Goal: Information Seeking & Learning: Understand process/instructions

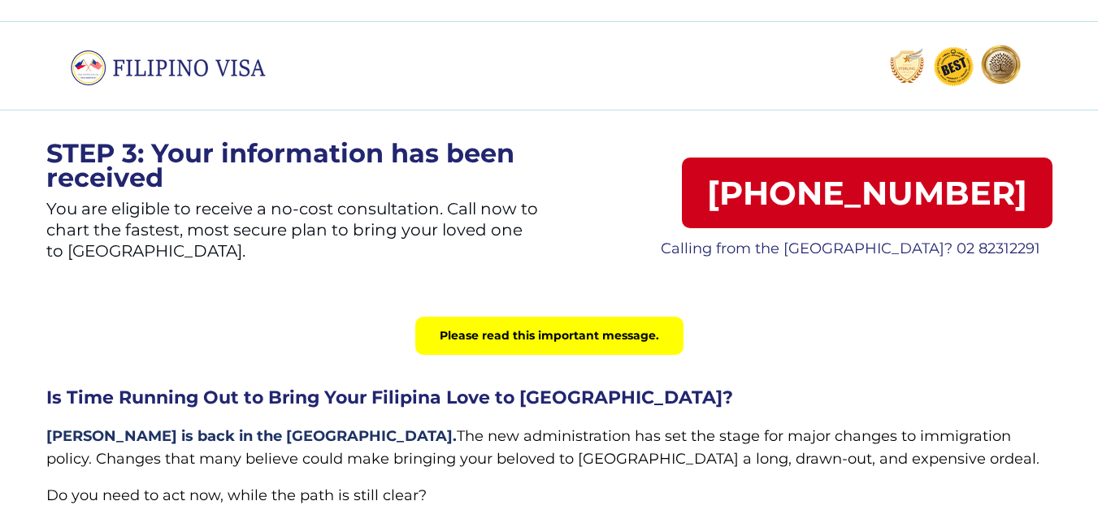
scroll to position [81, 0]
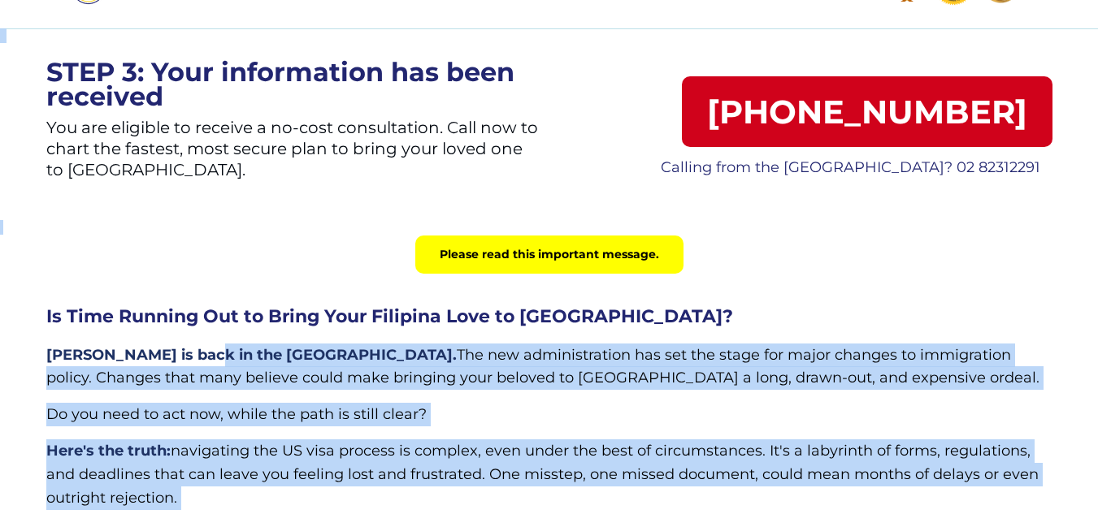
drag, startPoint x: 42, startPoint y: 352, endPoint x: 201, endPoint y: 366, distance: 159.1
click at [201, 366] on div "STEP 3: Your information has been received You are eligible to receive a no-cos…" at bounding box center [549, 404] width 1098 height 928
click at [201, 366] on p "Trump is back in the White House. The new administration has set the stage for …" at bounding box center [549, 367] width 1006 height 47
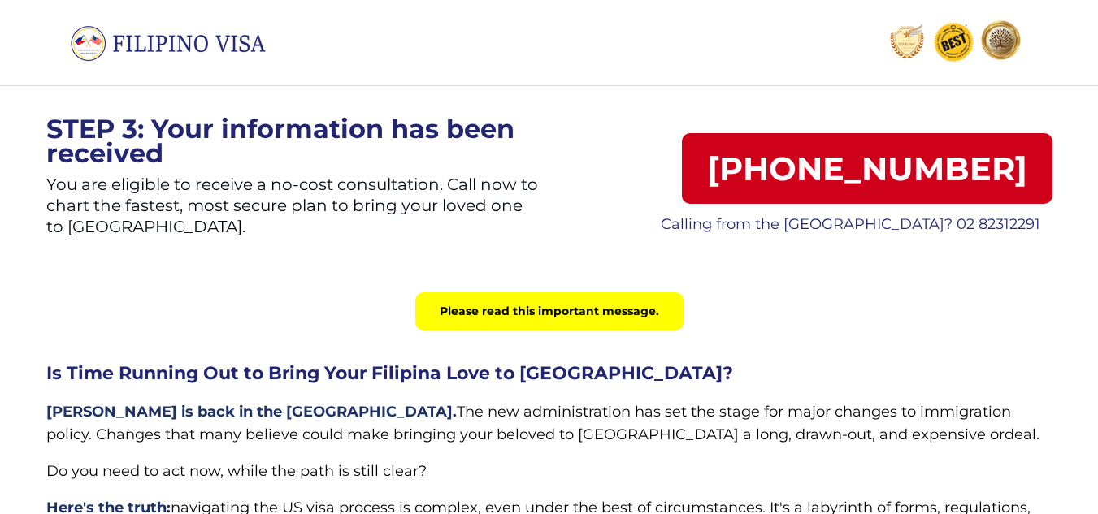
scroll to position [0, 0]
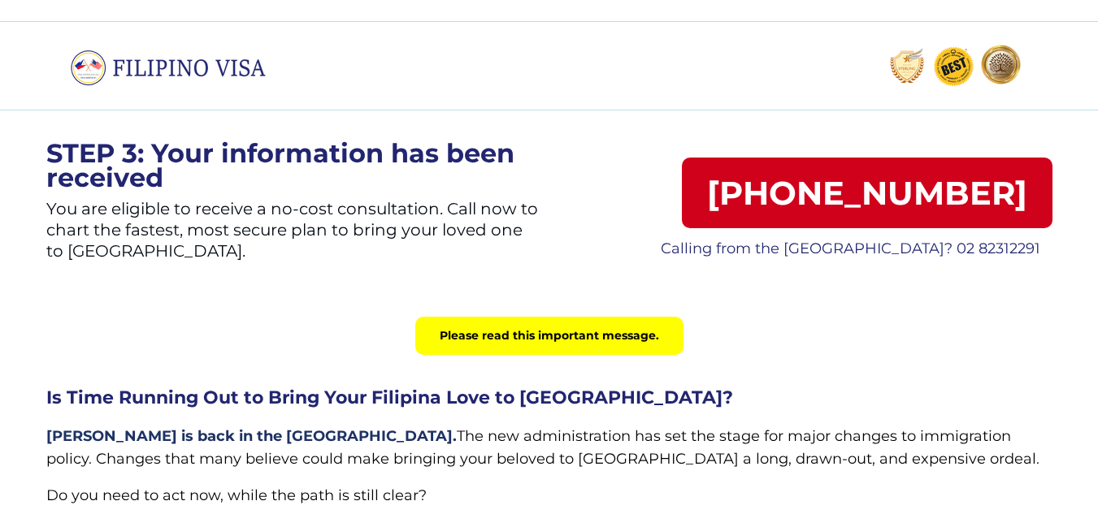
drag, startPoint x: 1109, startPoint y: 8, endPoint x: 735, endPoint y: 5, distance: 374.6
click at [706, 51] on div at bounding box center [549, 65] width 1098 height 89
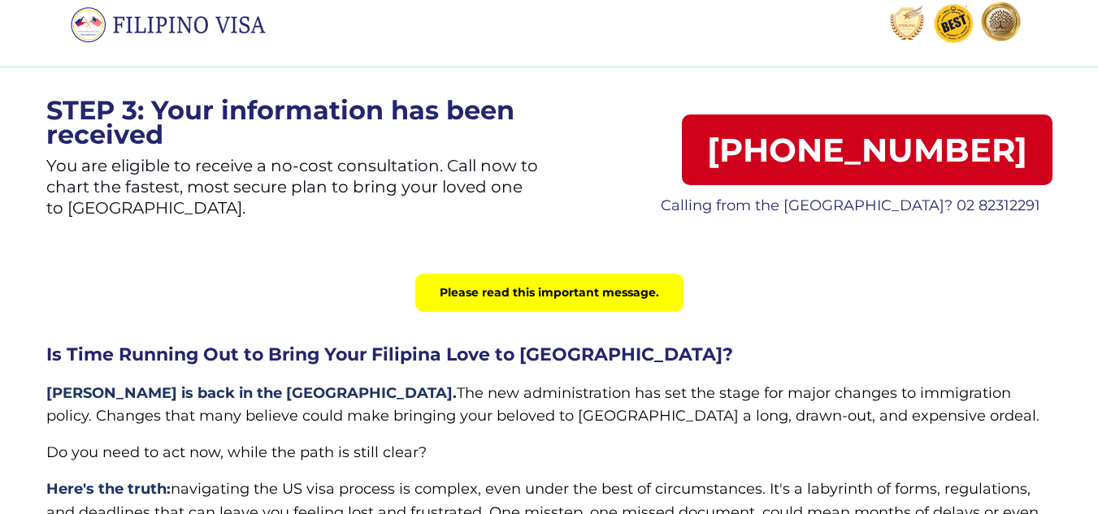
scroll to position [81, 0]
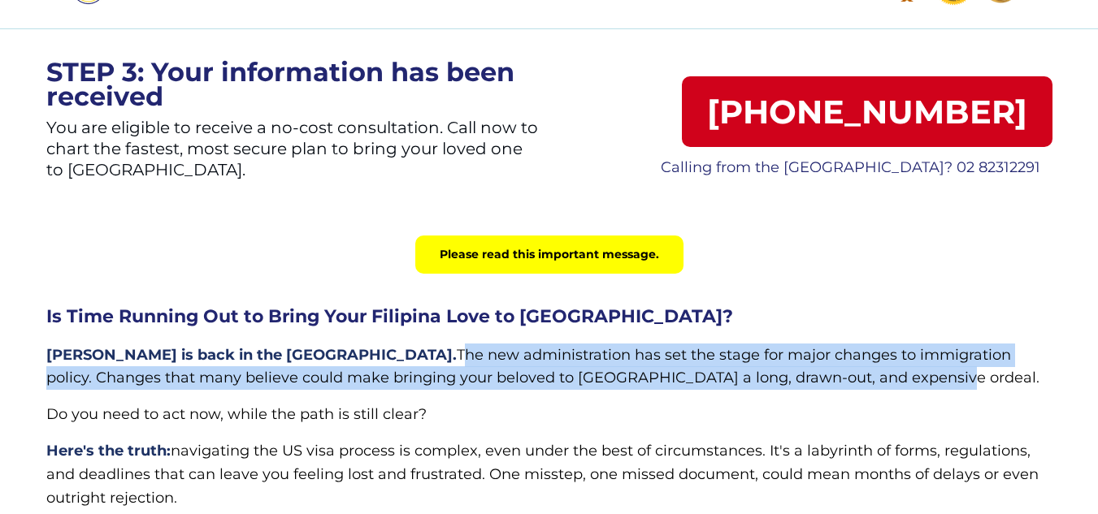
drag, startPoint x: 314, startPoint y: 356, endPoint x: 822, endPoint y: 370, distance: 508.9
click at [822, 370] on p "Trump is back in the White House. The new administration has set the stage for …" at bounding box center [549, 367] width 1006 height 47
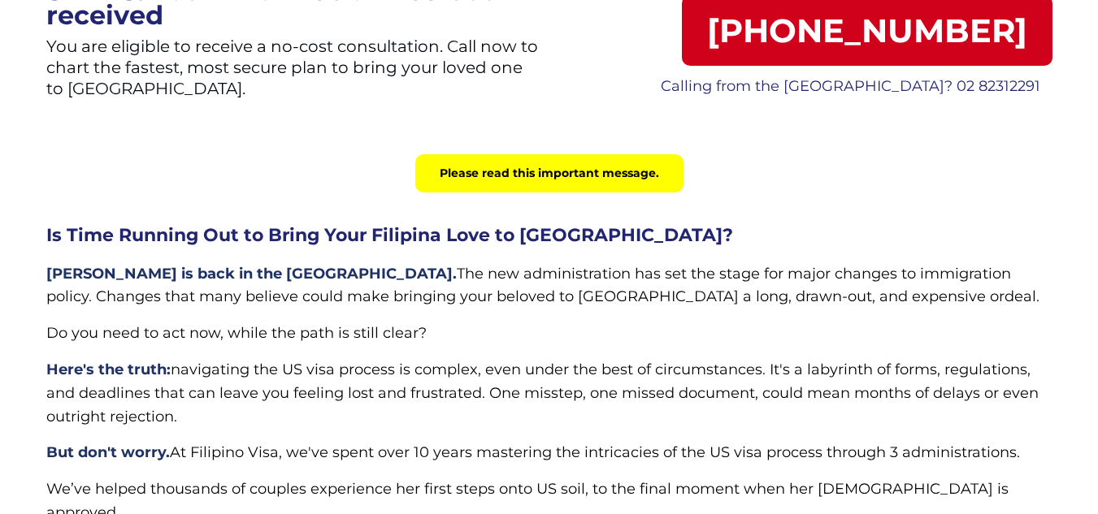
scroll to position [0, 0]
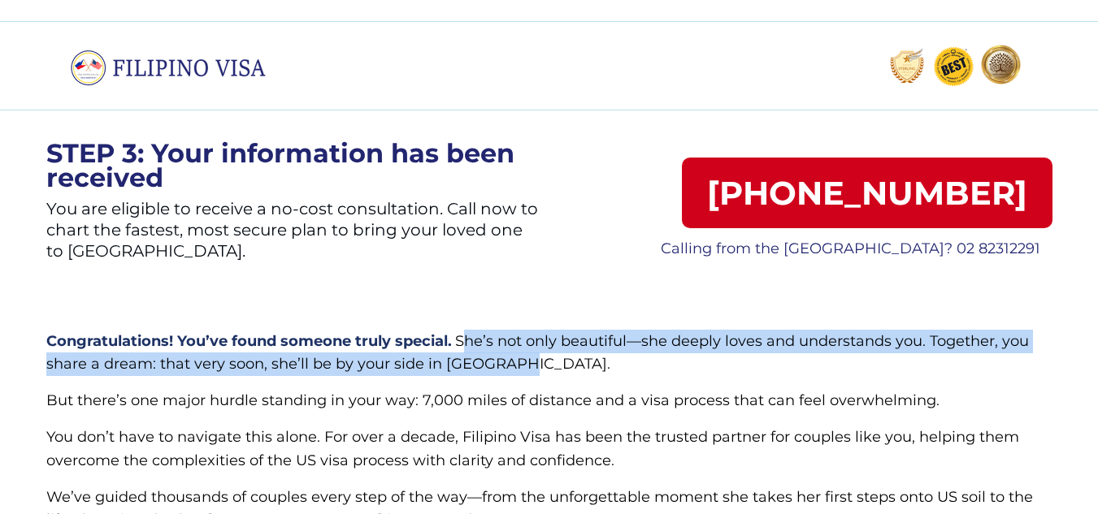
drag, startPoint x: 458, startPoint y: 338, endPoint x: 612, endPoint y: 363, distance: 155.6
click at [612, 363] on p "Congratulations! You’ve found someone truly special. She’s not only beautiful—s…" at bounding box center [549, 353] width 1006 height 47
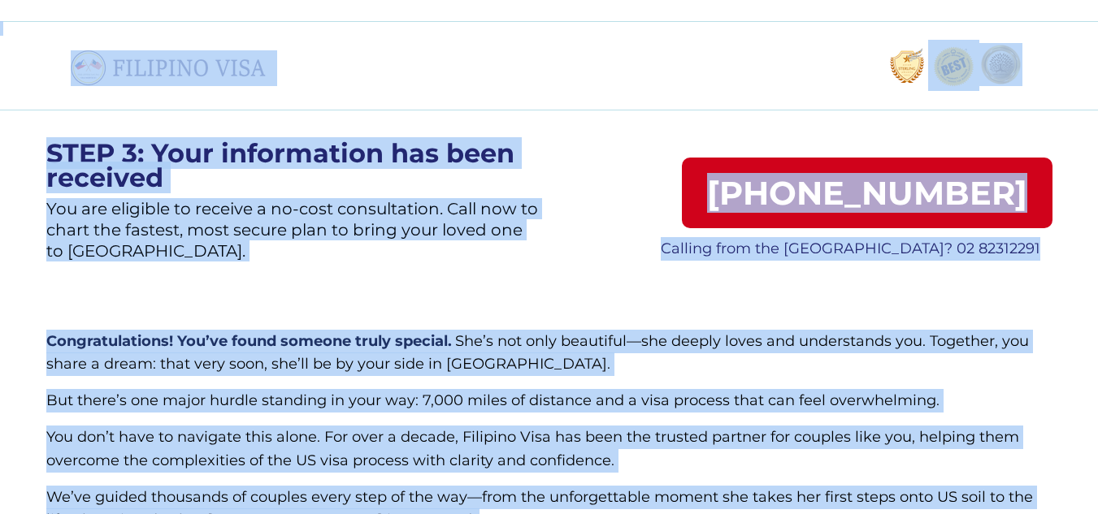
drag, startPoint x: 302, startPoint y: 85, endPoint x: 72, endPoint y: 63, distance: 231.8
click at [72, 63] on div "STEP 3: Your information has been received You are eligible to receive a no-cos…" at bounding box center [549, 485] width 1098 height 928
click at [72, 63] on img at bounding box center [174, 68] width 206 height 36
click at [414, 97] on div at bounding box center [549, 65] width 1098 height 89
drag, startPoint x: 292, startPoint y: 67, endPoint x: 84, endPoint y: 67, distance: 208.0
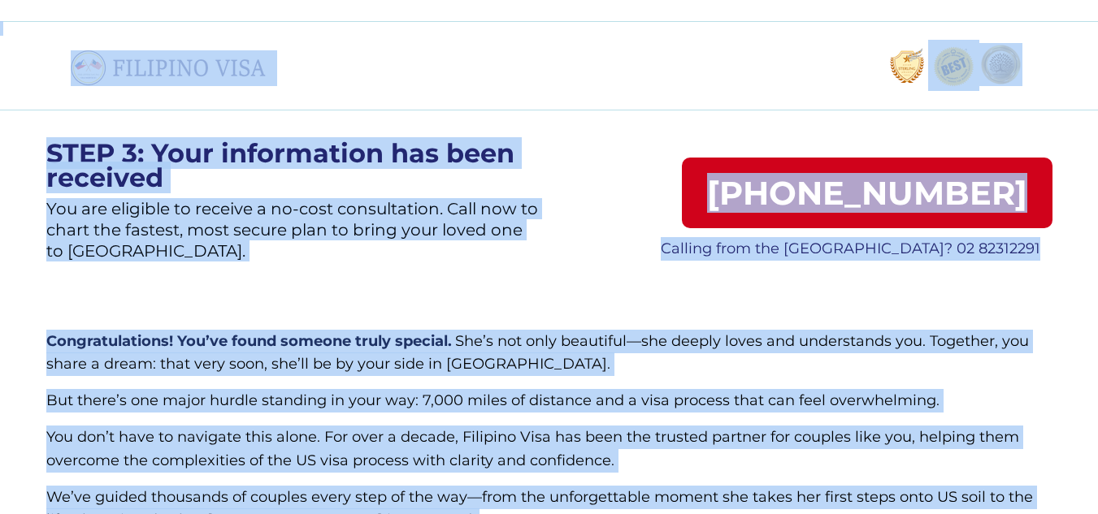
click at [84, 67] on div "STEP 3: Your information has been received You are eligible to receive a no-cos…" at bounding box center [549, 485] width 1098 height 928
click at [352, 68] on div at bounding box center [549, 65] width 1098 height 89
